Goal: Navigation & Orientation: Find specific page/section

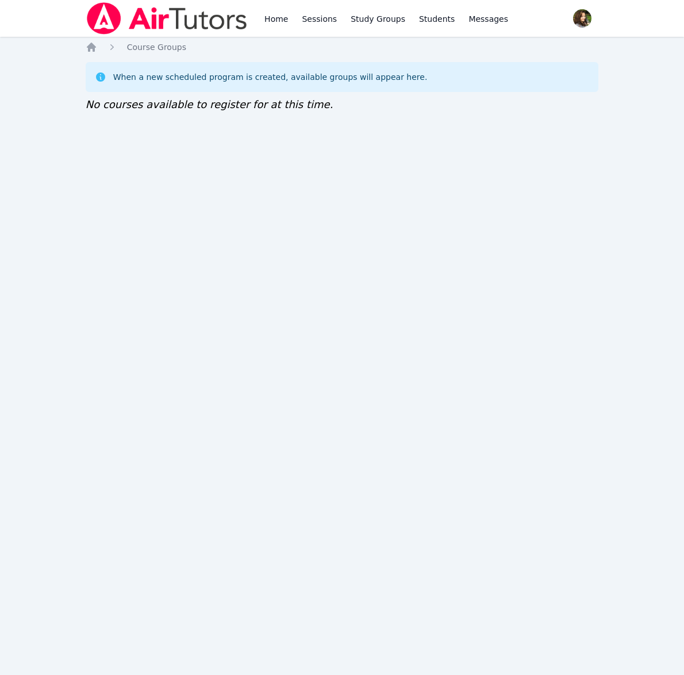
click at [262, 16] on div "Home Sessions Study Groups Students Messages" at bounding box center [298, 18] width 425 height 37
click at [273, 18] on link "Home" at bounding box center [276, 18] width 28 height 37
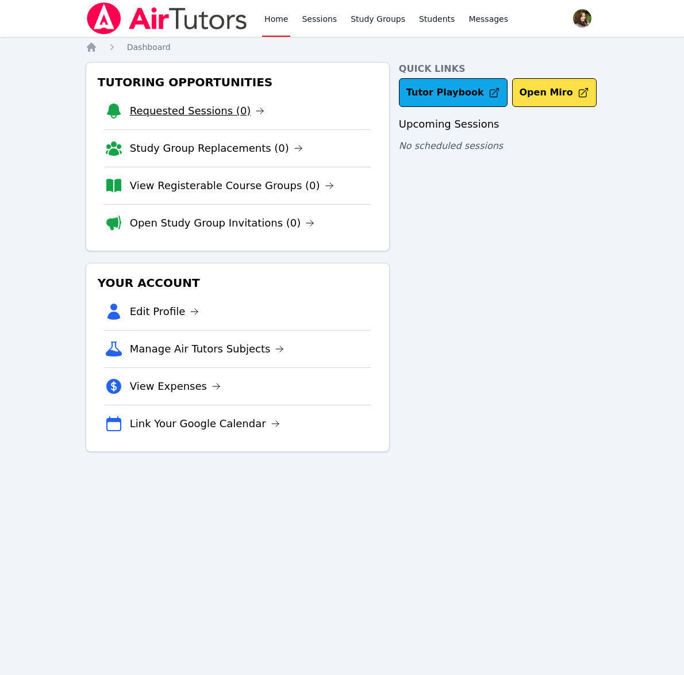
click at [189, 108] on link "Requested Sessions (0)" at bounding box center [197, 111] width 135 height 16
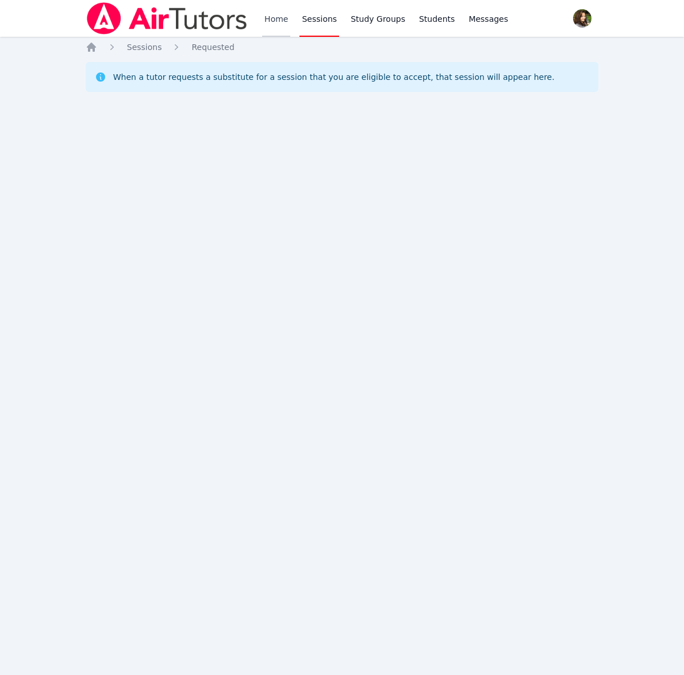
click at [282, 18] on link "Home" at bounding box center [276, 18] width 28 height 37
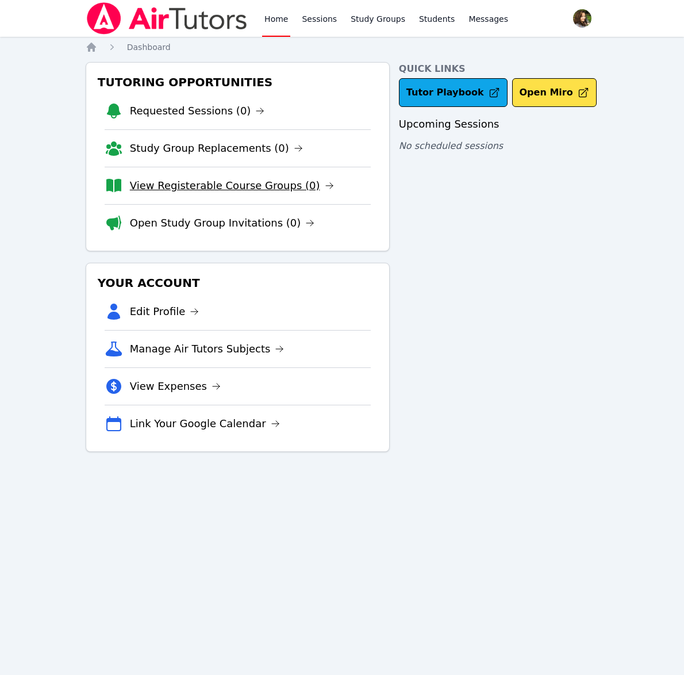
click at [284, 186] on link "View Registerable Course Groups (0)" at bounding box center [232, 186] width 204 height 16
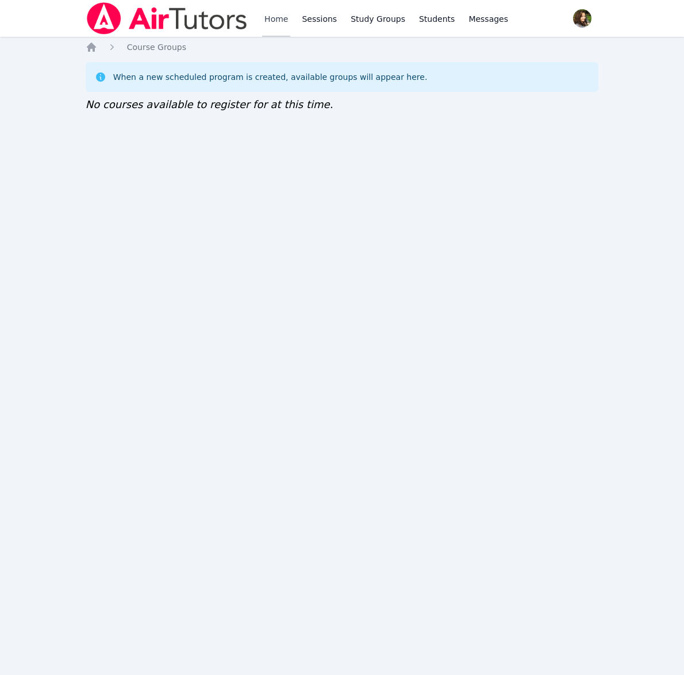
click at [277, 19] on link "Home" at bounding box center [276, 18] width 28 height 37
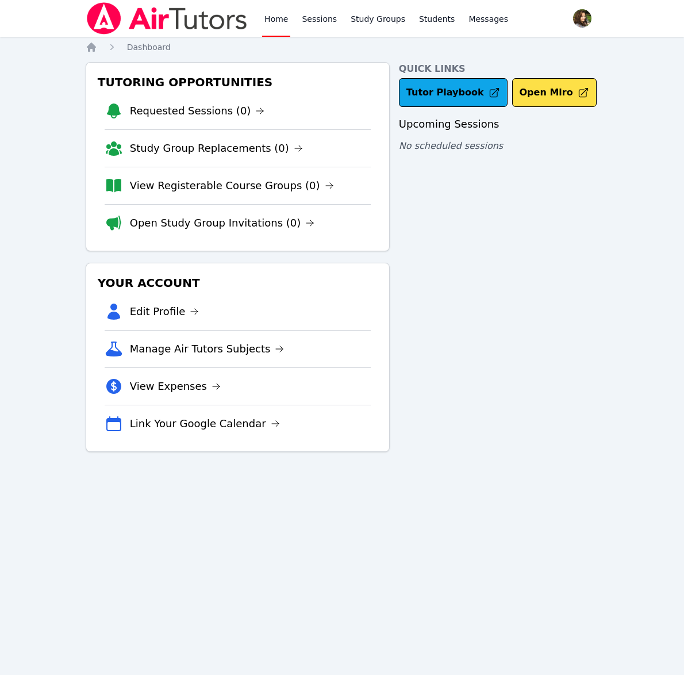
click at [285, 147] on li "Study Group Replacements (0)" at bounding box center [238, 147] width 266 height 37
click at [264, 150] on link "Study Group Replacements (0)" at bounding box center [216, 148] width 173 height 16
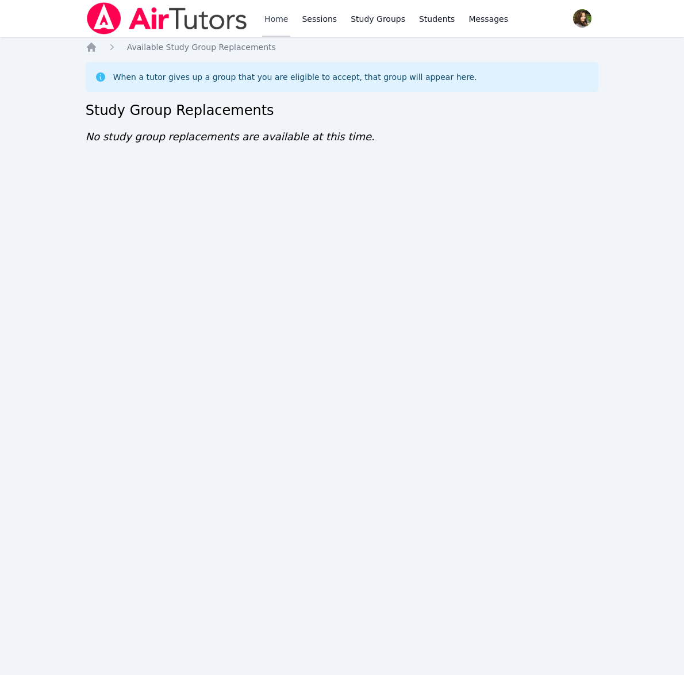
click at [285, 22] on link "Home" at bounding box center [276, 18] width 28 height 37
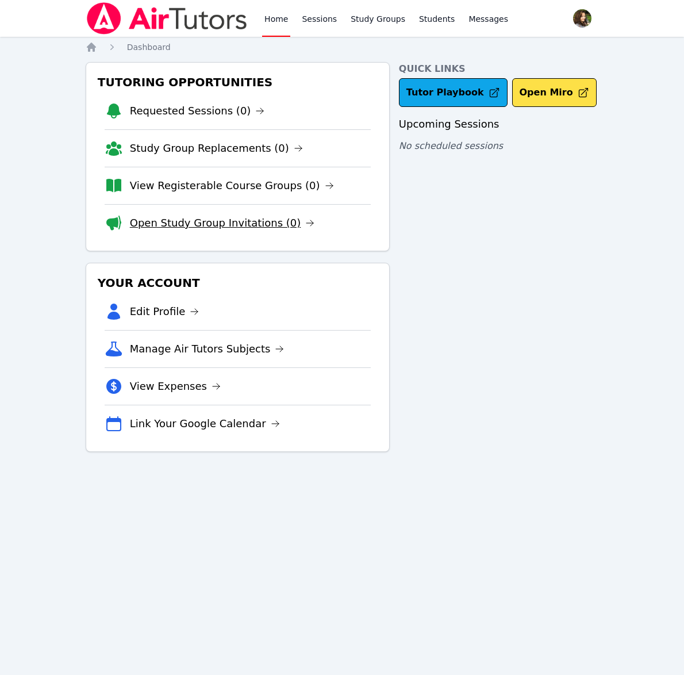
click at [273, 222] on link "Open Study Group Invitations (0)" at bounding box center [222, 223] width 185 height 16
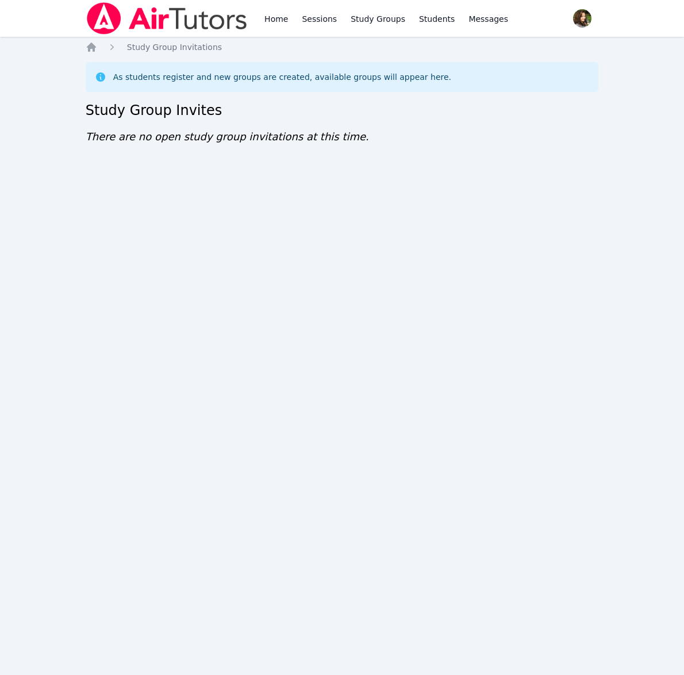
click at [213, 8] on img at bounding box center [167, 18] width 163 height 32
